Goal: Transaction & Acquisition: Purchase product/service

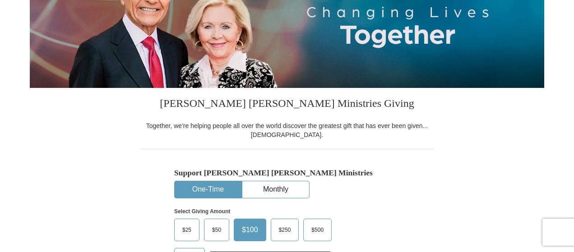
scroll to position [226, 0]
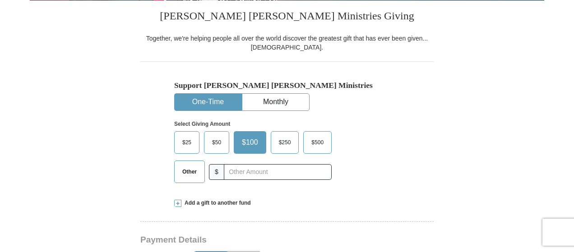
click at [189, 146] on span "$25" at bounding box center [187, 143] width 18 height 14
click at [0, 0] on input "$25" at bounding box center [0, 0] width 0 height 0
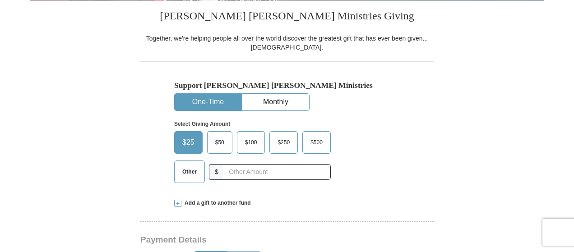
click at [189, 170] on span "Other" at bounding box center [189, 172] width 23 height 14
click at [0, 0] on input "Other" at bounding box center [0, 0] width 0 height 0
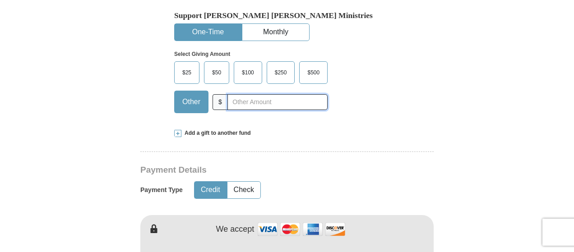
scroll to position [361, 0]
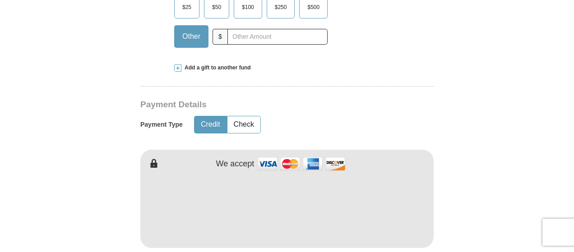
click at [208, 68] on span "Add a gift to another fund" at bounding box center [215, 68] width 69 height 8
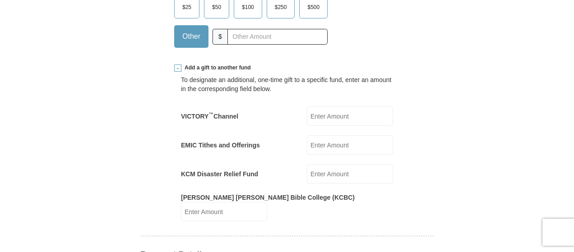
click at [272, 115] on div "VICTORY ™ Channel VICTORY<sup>&trade;</sup> Channel Amount must be a valid numb…" at bounding box center [287, 115] width 212 height 19
click at [313, 122] on input "VICTORY ™ Channel" at bounding box center [350, 115] width 86 height 19
type input "25.00"
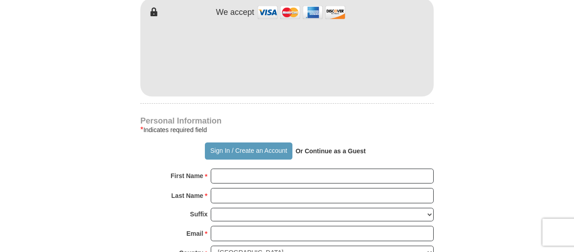
scroll to position [677, 0]
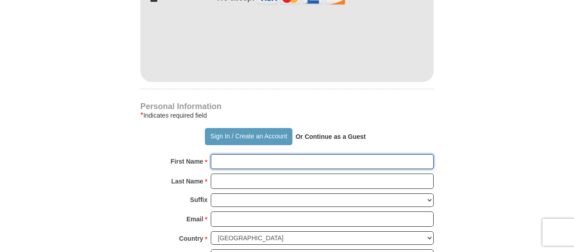
click at [258, 154] on input "First Name *" at bounding box center [322, 161] width 223 height 15
type input "[PERSON_NAME]"
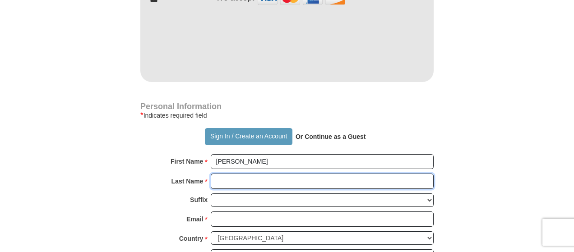
click at [266, 174] on input "Last Name *" at bounding box center [322, 181] width 223 height 15
type input "[PERSON_NAME]"
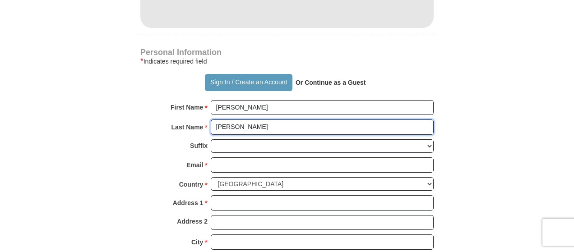
scroll to position [767, 0]
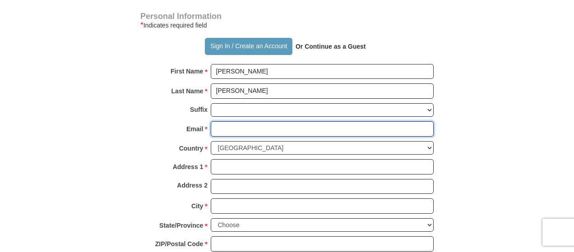
click at [246, 121] on input "Email *" at bounding box center [322, 128] width 223 height 15
type input "[EMAIL_ADDRESS][DOMAIN_NAME]"
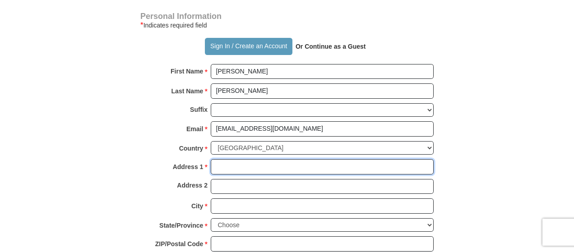
type input "[STREET_ADDRESS]"
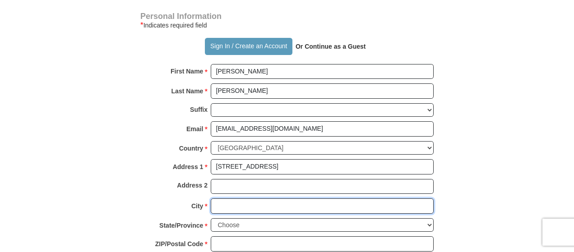
type input "[GEOGRAPHIC_DATA]"
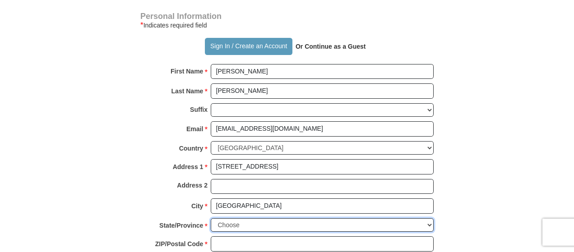
select select "WV"
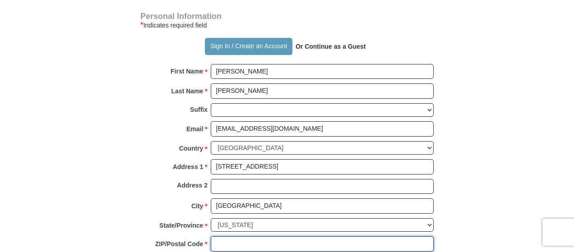
type input "26101"
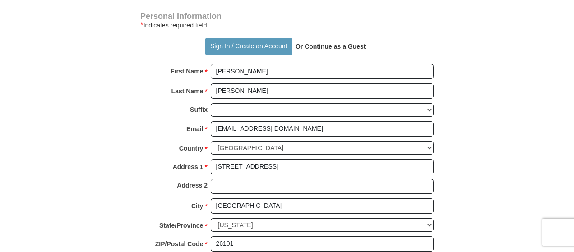
type input "3044854253"
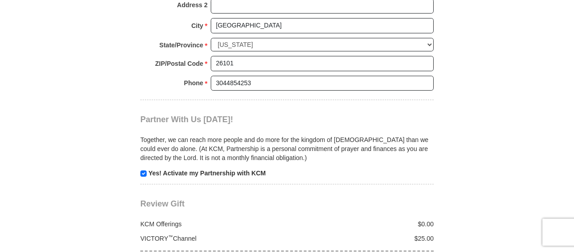
scroll to position [1082, 0]
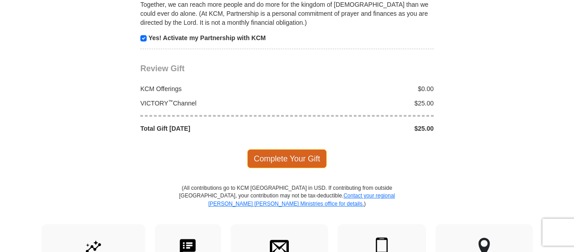
click at [277, 149] on span "Complete Your Gift" at bounding box center [287, 158] width 80 height 19
